Goal: Transaction & Acquisition: Purchase product/service

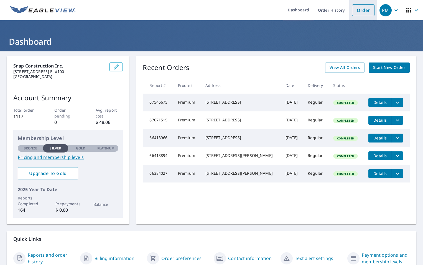
click at [355, 8] on link "Order" at bounding box center [363, 10] width 22 height 12
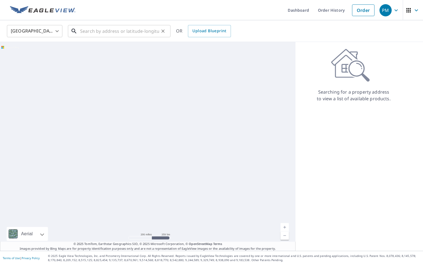
click at [90, 31] on input "text" at bounding box center [119, 31] width 79 height 16
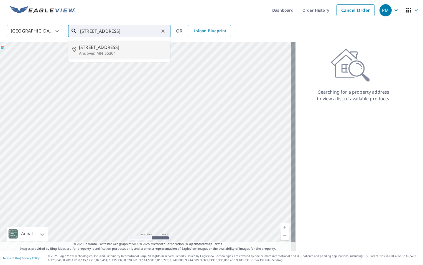
click at [105, 46] on span "[STREET_ADDRESS]" at bounding box center [122, 47] width 87 height 7
type input "[STREET_ADDRESS]"
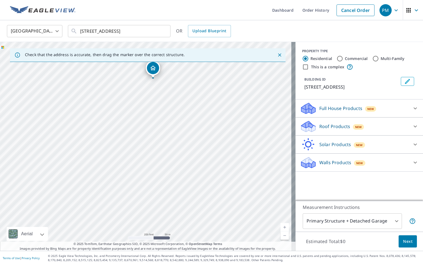
drag, startPoint x: 152, startPoint y: 214, endPoint x: 157, endPoint y: 147, distance: 66.8
click at [159, 146] on div "[STREET_ADDRESS]" at bounding box center [148, 146] width 296 height 209
drag, startPoint x: 136, startPoint y: 101, endPoint x: 187, endPoint y: 162, distance: 80.2
click at [187, 162] on div "[STREET_ADDRESS]" at bounding box center [148, 146] width 296 height 209
drag, startPoint x: 181, startPoint y: 179, endPoint x: 193, endPoint y: 72, distance: 107.9
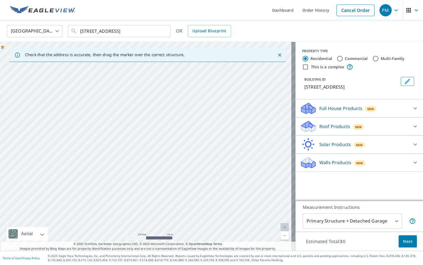
click at [193, 72] on div "[STREET_ADDRESS]" at bounding box center [148, 146] width 296 height 209
drag, startPoint x: 194, startPoint y: 175, endPoint x: 180, endPoint y: 111, distance: 64.8
click at [180, 111] on div "[STREET_ADDRESS]" at bounding box center [148, 146] width 296 height 209
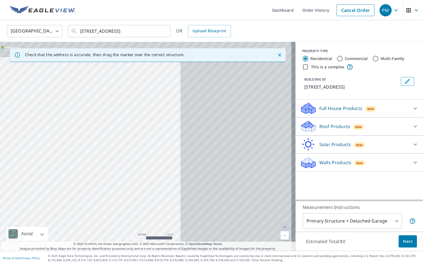
drag, startPoint x: 219, startPoint y: 125, endPoint x: 65, endPoint y: 134, distance: 154.9
click at [72, 138] on div "[STREET_ADDRESS]" at bounding box center [148, 146] width 296 height 209
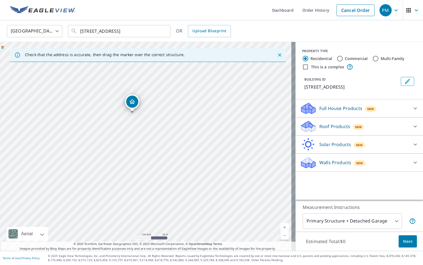
drag, startPoint x: 113, startPoint y: 113, endPoint x: 132, endPoint y: 141, distance: 34.0
click at [132, 141] on div "[STREET_ADDRESS]" at bounding box center [148, 146] width 296 height 209
drag, startPoint x: 159, startPoint y: 143, endPoint x: 206, endPoint y: 140, distance: 47.5
click at [206, 140] on div "[STREET_ADDRESS]" at bounding box center [148, 146] width 296 height 209
drag, startPoint x: 194, startPoint y: 148, endPoint x: 183, endPoint y: 146, distance: 11.0
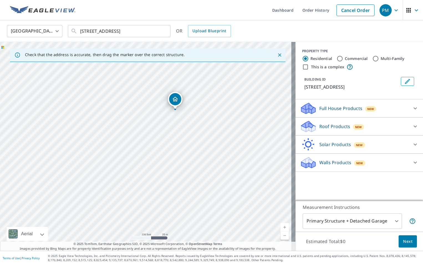
click at [183, 146] on div "[STREET_ADDRESS]" at bounding box center [148, 146] width 296 height 209
click at [335, 108] on p "Full House Products" at bounding box center [341, 108] width 43 height 7
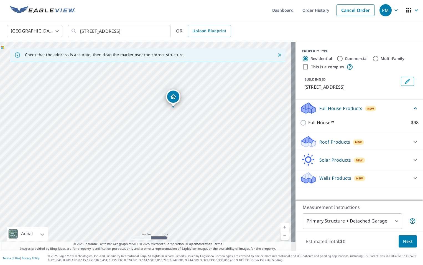
click at [321, 142] on p "Roof Products" at bounding box center [335, 141] width 31 height 7
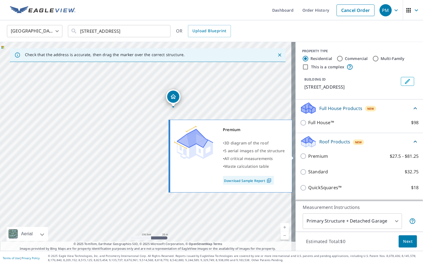
click at [309, 156] on p "Premium" at bounding box center [319, 156] width 20 height 7
click at [308, 156] on input "Premium $27.5 - $81.25" at bounding box center [304, 156] width 8 height 7
checkbox input "true"
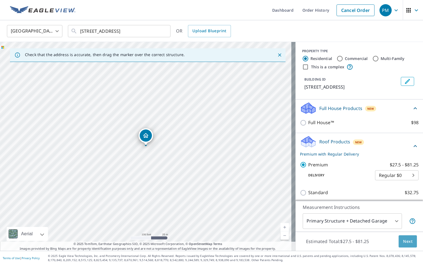
click at [406, 244] on span "Next" at bounding box center [407, 241] width 9 height 7
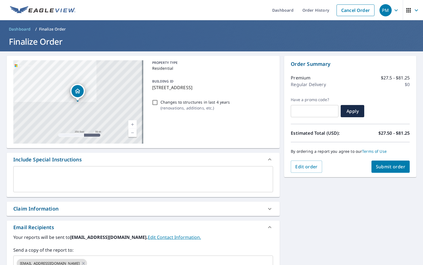
click at [387, 168] on span "Submit order" at bounding box center [391, 166] width 30 height 6
checkbox input "true"
